Goal: Information Seeking & Learning: Learn about a topic

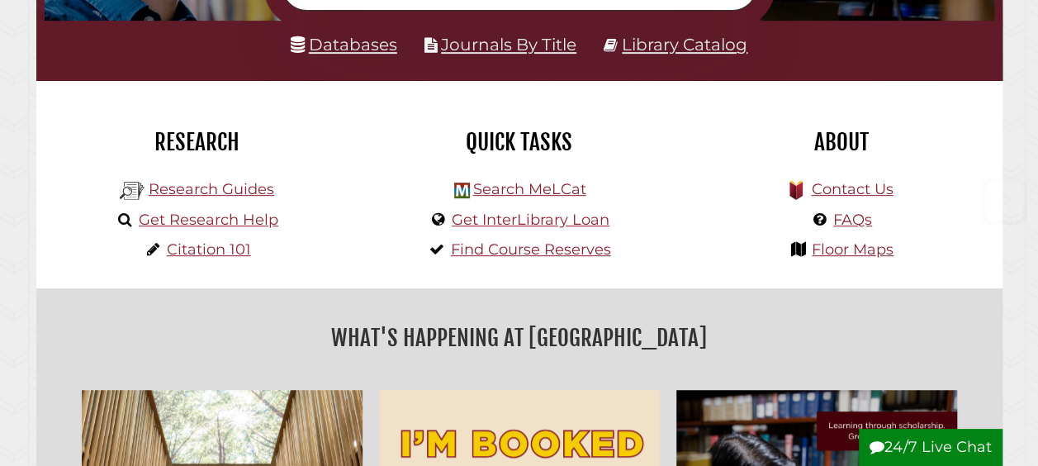
scroll to position [330, 0]
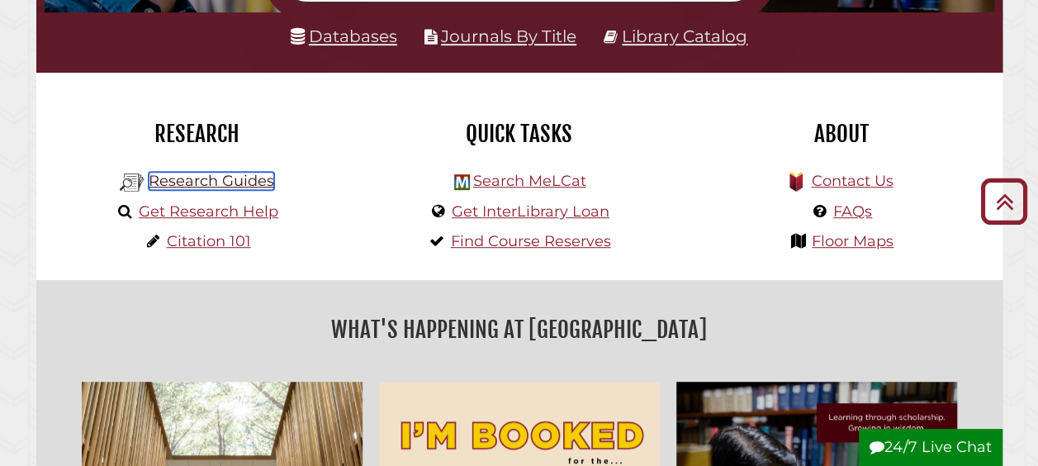
click at [220, 185] on link "Research Guides" at bounding box center [212, 181] width 126 height 18
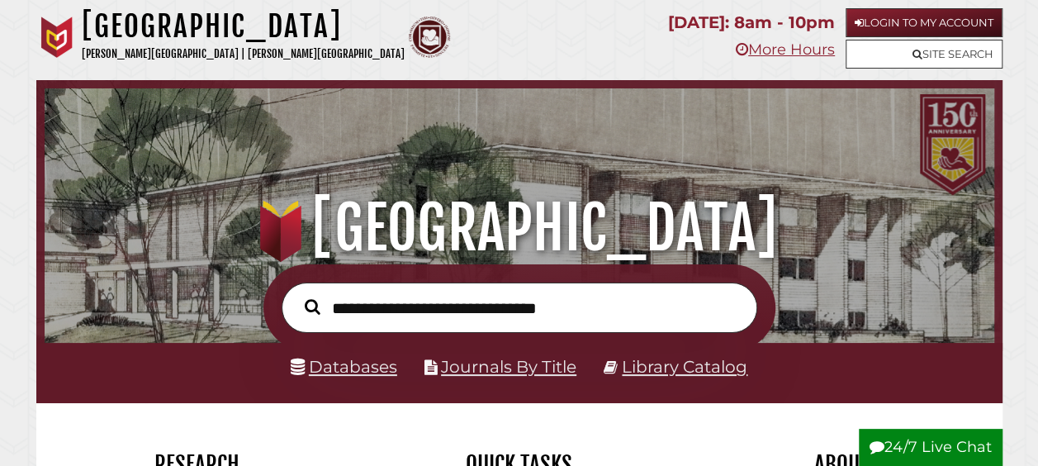
scroll to position [165, 0]
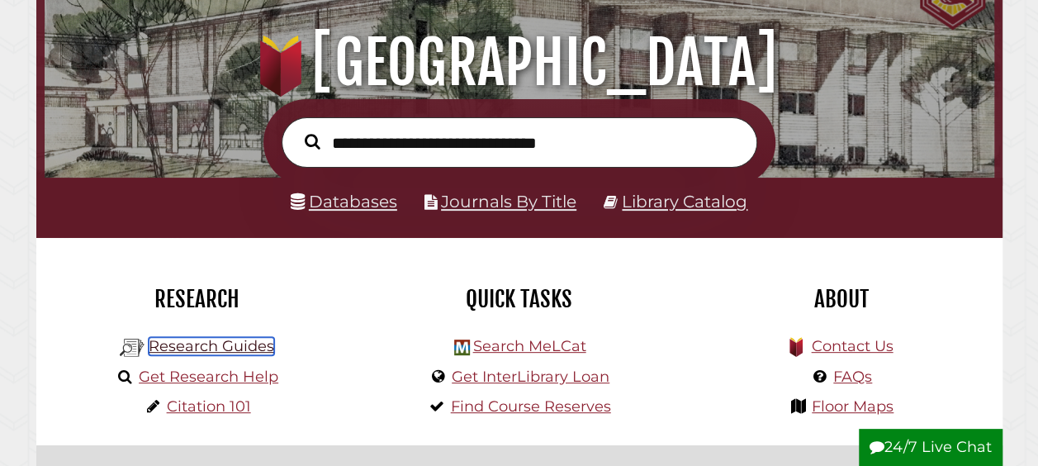
click at [220, 348] on link "Research Guides" at bounding box center [212, 346] width 126 height 18
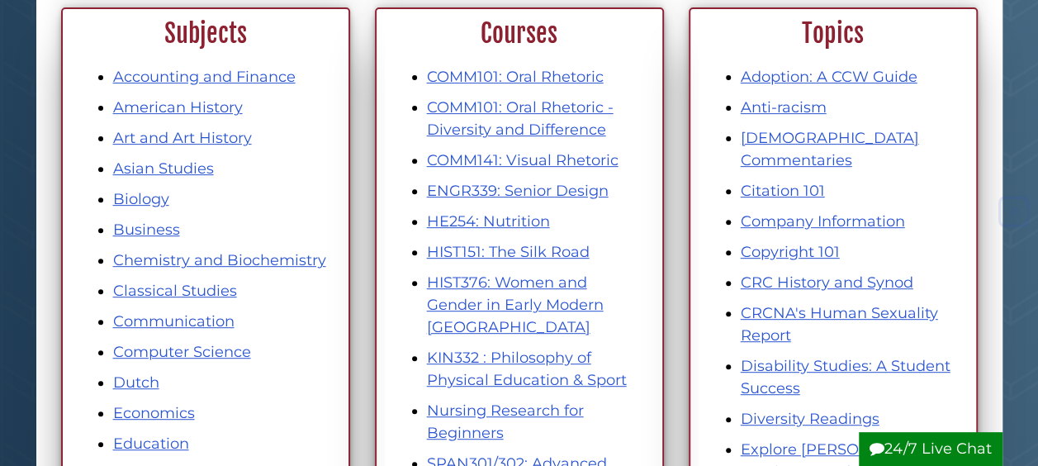
scroll to position [248, 0]
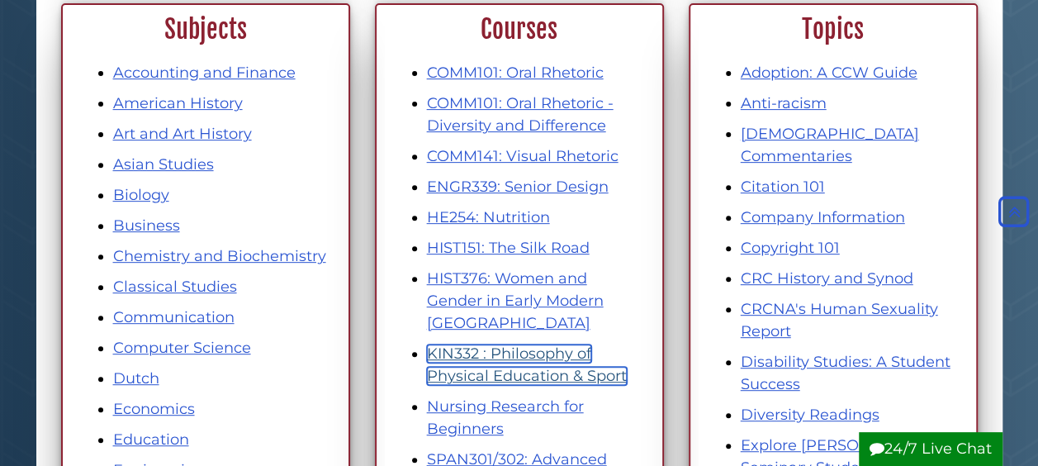
click at [477, 350] on link "KIN332 : Philosophy of Physical Education & Sport" at bounding box center [527, 364] width 200 height 40
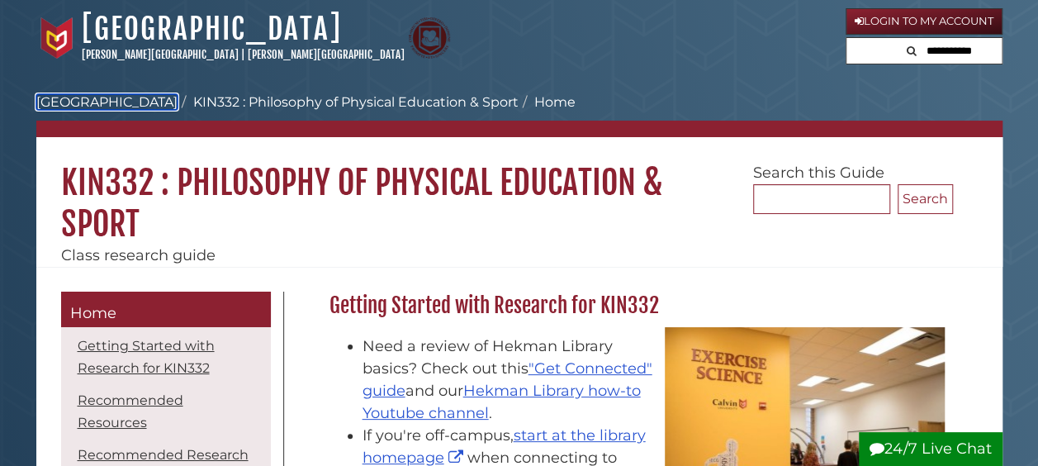
click at [99, 100] on link "[GEOGRAPHIC_DATA]" at bounding box center [106, 102] width 141 height 16
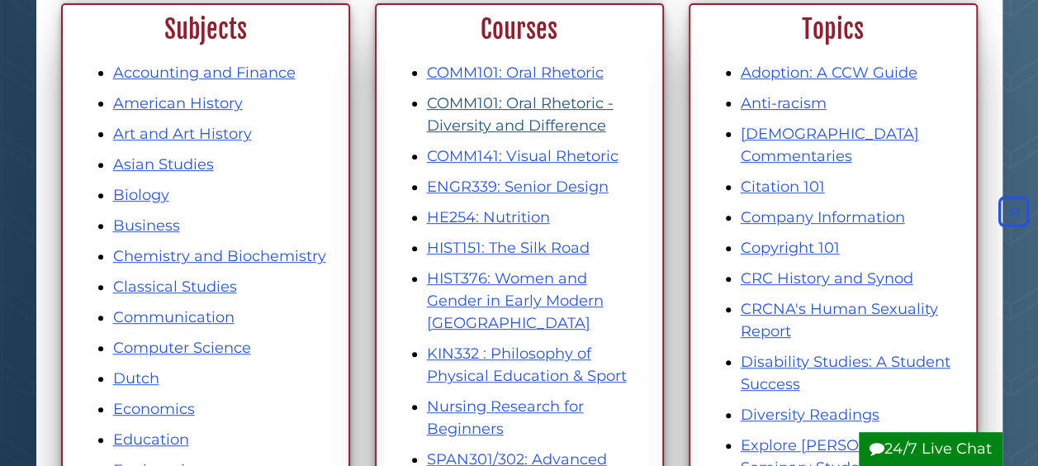
scroll to position [330, 0]
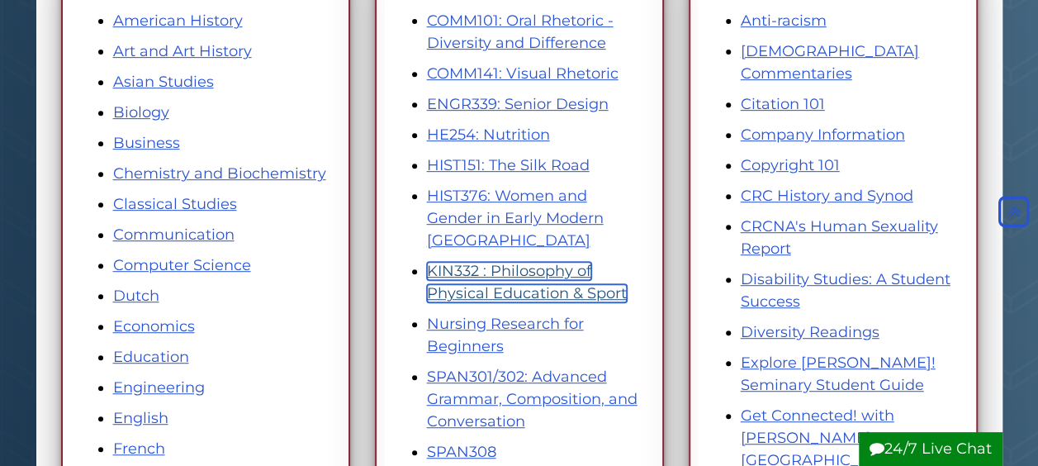
click at [458, 266] on link "KIN332 : Philosophy of Physical Education & Sport" at bounding box center [527, 282] width 200 height 40
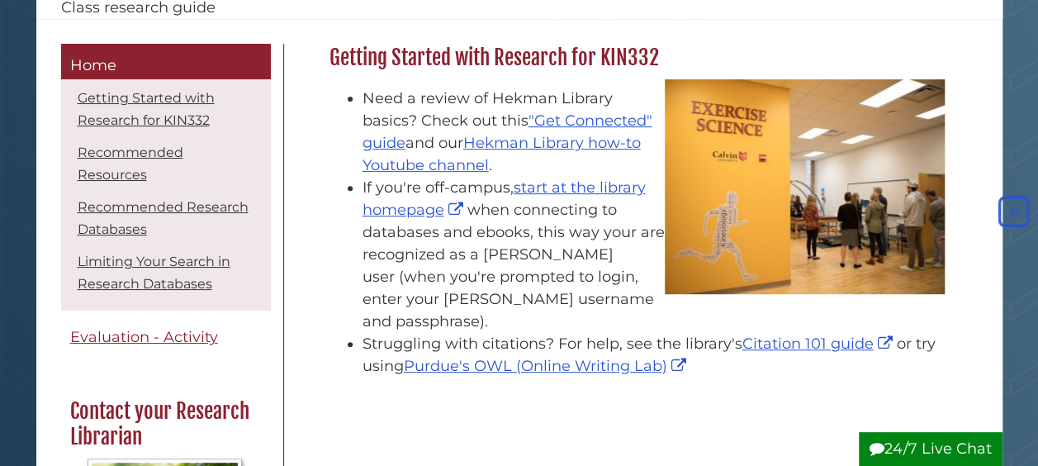
scroll to position [330, 0]
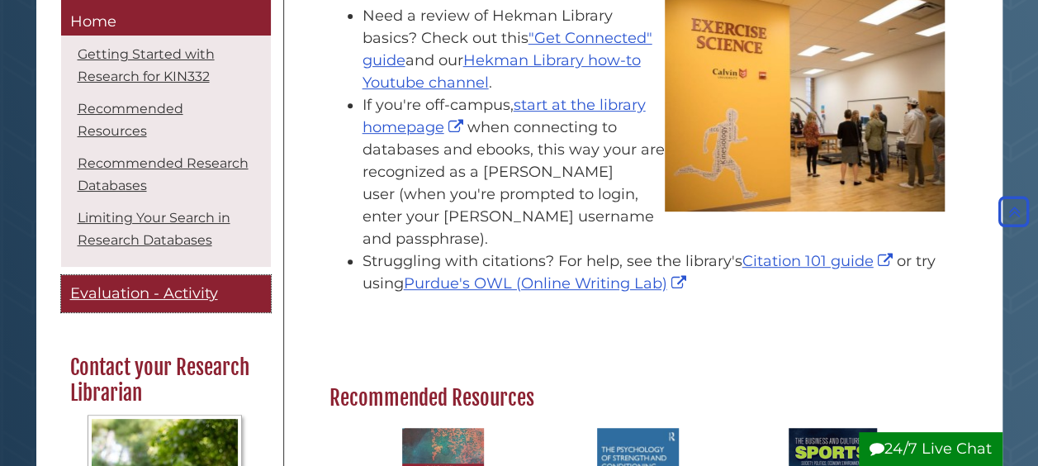
click at [193, 290] on span "Evaluation - Activity" at bounding box center [144, 294] width 148 height 18
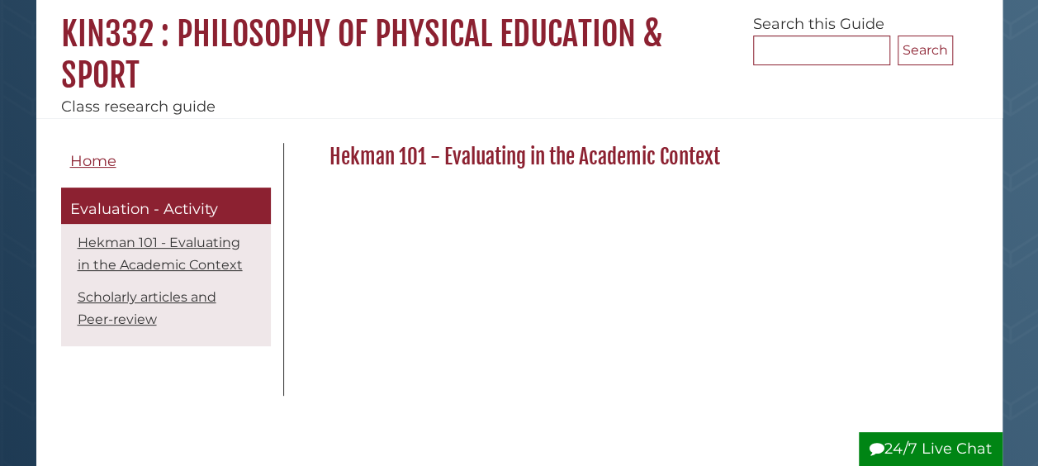
scroll to position [165, 0]
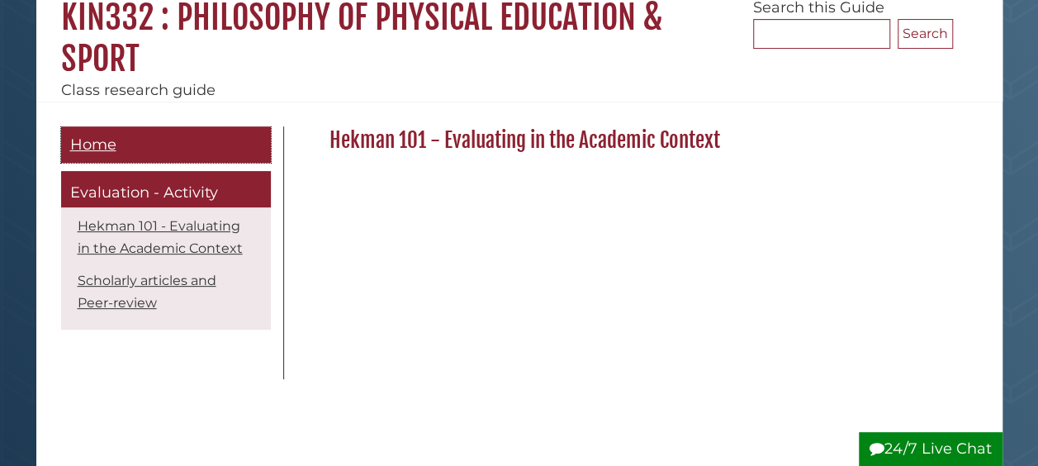
click at [89, 147] on span "Home" at bounding box center [93, 144] width 46 height 18
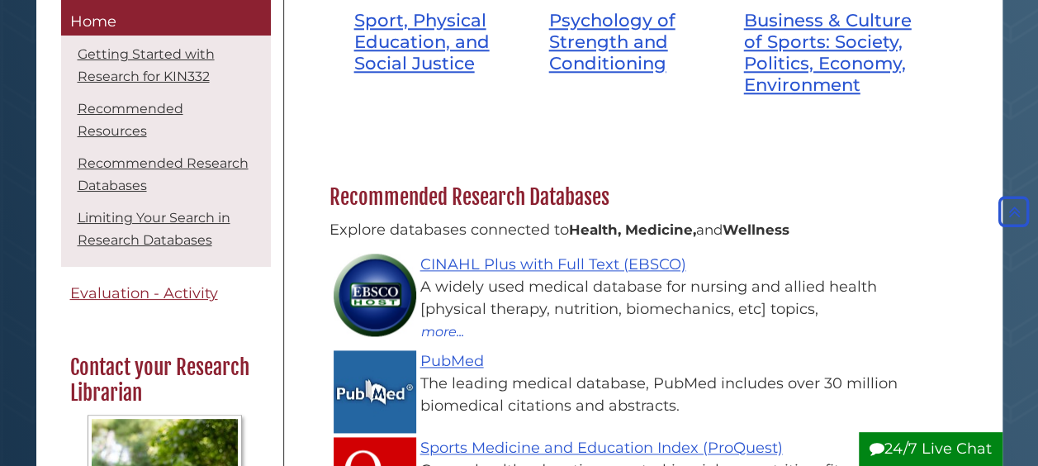
scroll to position [991, 0]
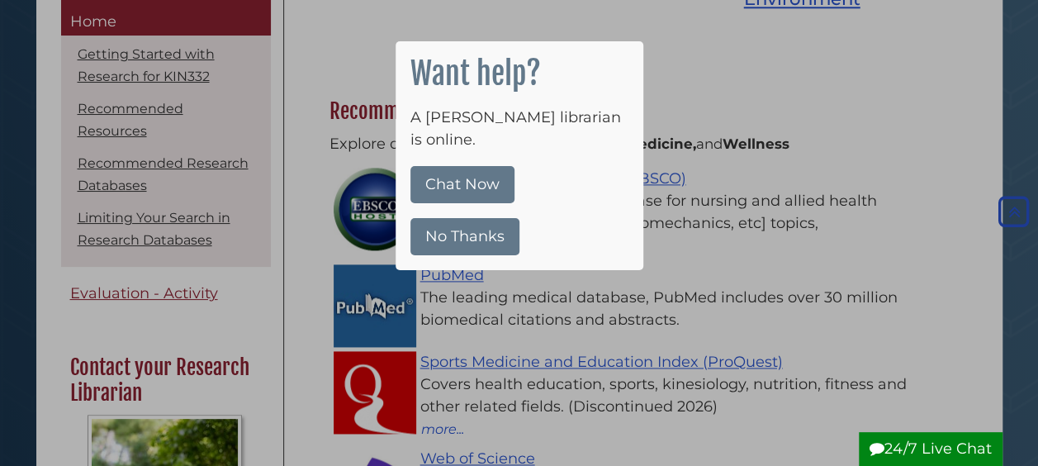
click at [467, 218] on button "No Thanks" at bounding box center [464, 236] width 109 height 37
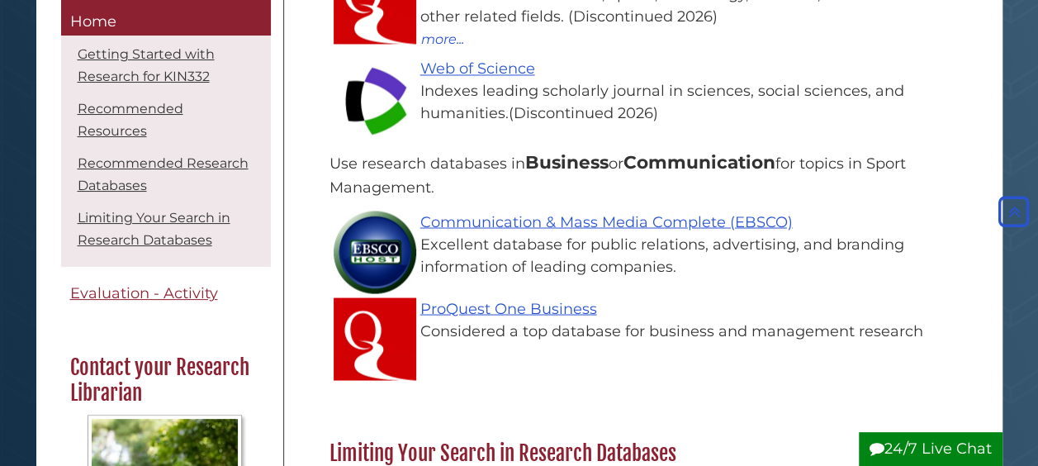
scroll to position [1486, 0]
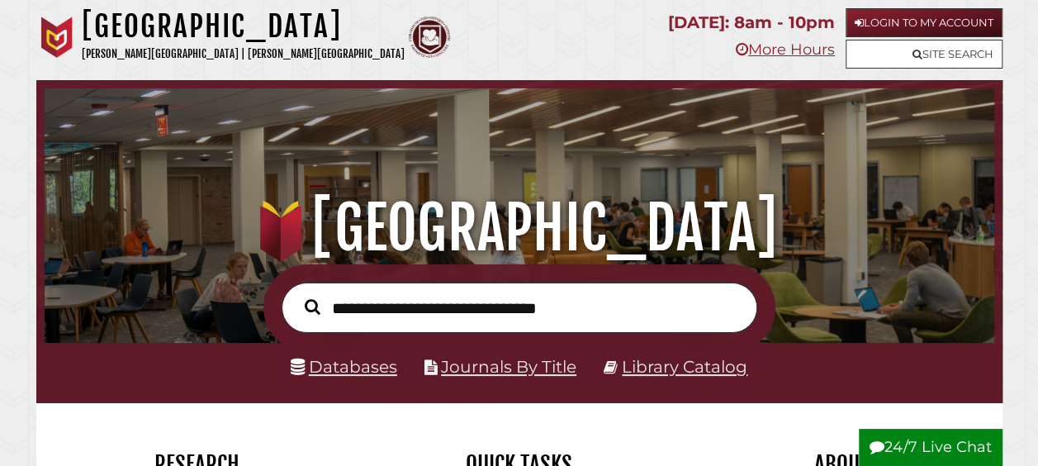
scroll to position [314, 941]
click at [409, 309] on input "text" at bounding box center [520, 307] width 476 height 50
type input "**********"
click at [296, 295] on button "Search" at bounding box center [312, 307] width 32 height 24
